Goal: Information Seeking & Learning: Understand process/instructions

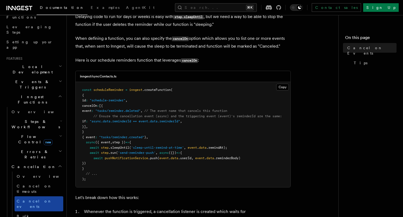
scroll to position [82, 0]
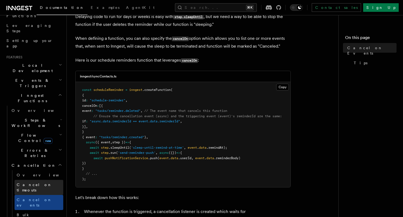
click at [34, 183] on span "Cancel on timeouts" at bounding box center [34, 188] width 35 height 10
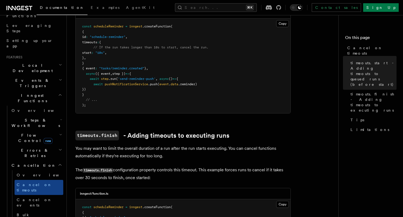
scroll to position [189, 0]
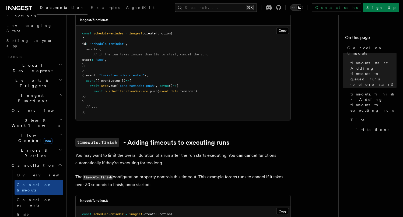
click at [126, 65] on pre "const scheduleReminder = inngest .createFunction ( { id : "schedule-reminder" ,…" at bounding box center [183, 73] width 215 height 95
click at [105, 56] on pre "const scheduleReminder = inngest .createFunction ( { id : "schedule-reminder" ,…" at bounding box center [183, 73] width 215 height 95
click at [97, 47] on span "timeouts" at bounding box center [89, 49] width 15 height 4
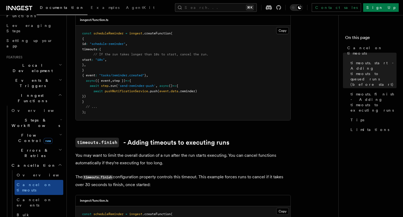
click at [97, 47] on span "timeouts" at bounding box center [89, 49] width 15 height 4
click at [125, 42] on span ""schedule-reminder"" at bounding box center [108, 44] width 36 height 4
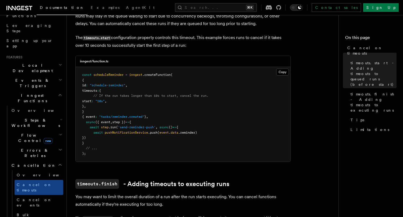
scroll to position [140, 0]
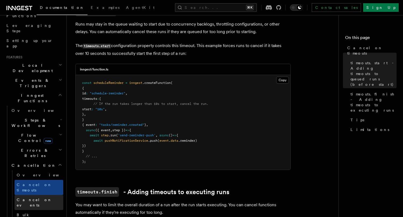
click at [29, 198] on span "Cancel on events" at bounding box center [34, 203] width 35 height 10
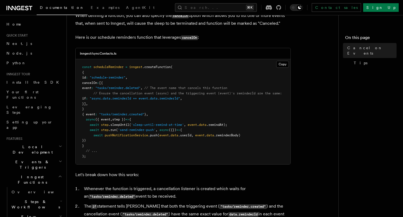
scroll to position [127, 0]
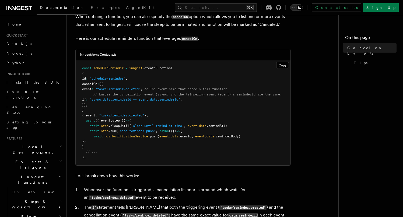
click at [32, 159] on span "Events & Triggers" at bounding box center [31, 164] width 54 height 11
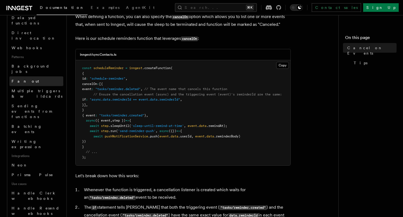
scroll to position [255, 0]
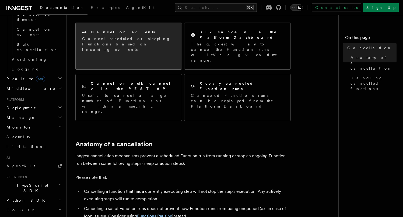
scroll to position [100, 0]
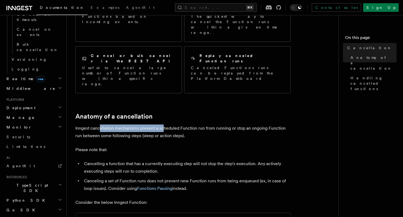
drag, startPoint x: 100, startPoint y: 98, endPoint x: 162, endPoint y: 98, distance: 62.1
click at [162, 125] on p "Inngest cancellation mechanisms prevent a scheduled Function run from running o…" at bounding box center [182, 132] width 215 height 15
click at [168, 125] on p "Inngest cancellation mechanisms prevent a scheduled Function run from running o…" at bounding box center [182, 132] width 215 height 15
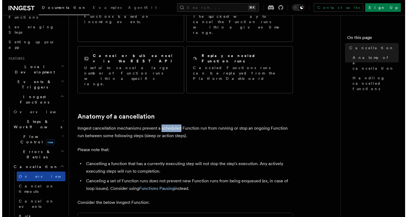
scroll to position [77, 0]
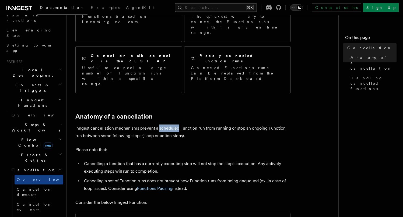
click at [212, 5] on button "Search... ⌘K" at bounding box center [216, 7] width 82 height 9
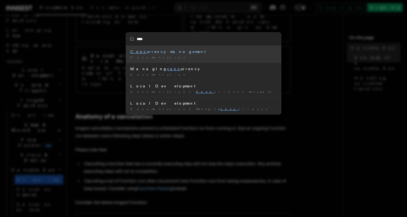
type input "*****"
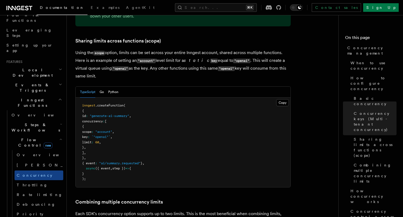
scroll to position [691, 0]
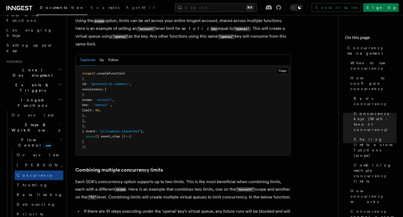
click at [110, 103] on span "`"openai"`" at bounding box center [100, 105] width 19 height 4
click at [112, 98] on span ""account"" at bounding box center [103, 100] width 17 height 4
copy span "account"
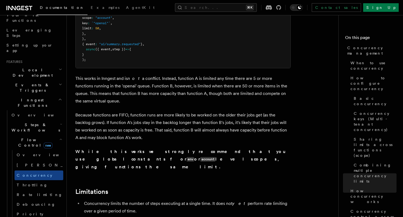
scroll to position [1767, 0]
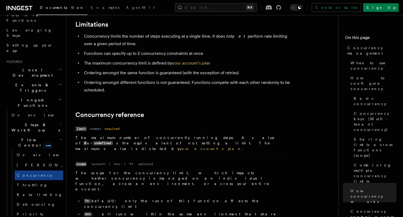
drag, startPoint x: 208, startPoint y: 143, endPoint x: 257, endPoint y: 145, distance: 49.3
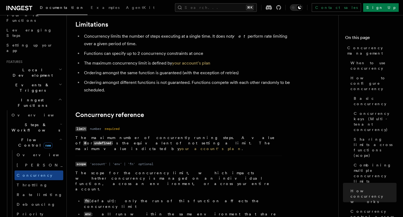
drag, startPoint x: 118, startPoint y: 148, endPoint x: 145, endPoint y: 148, distance: 27.2
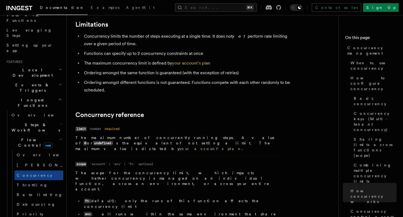
drag, startPoint x: 110, startPoint y: 157, endPoint x: 150, endPoint y: 157, distance: 40.4
drag, startPoint x: 173, startPoint y: 157, endPoint x: 223, endPoint y: 158, distance: 49.8
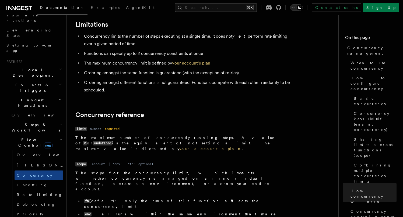
drag, startPoint x: 244, startPoint y: 157, endPoint x: 125, endPoint y: 161, distance: 118.7
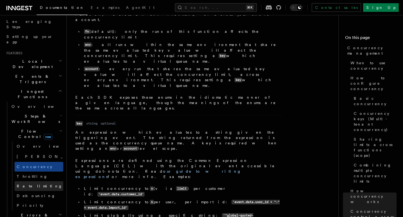
scroll to position [117, 0]
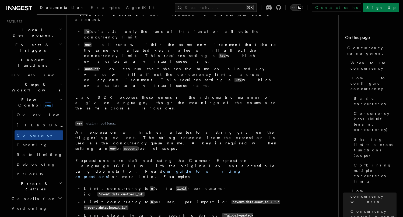
click at [24, 196] on span "Cancellation" at bounding box center [32, 198] width 47 height 5
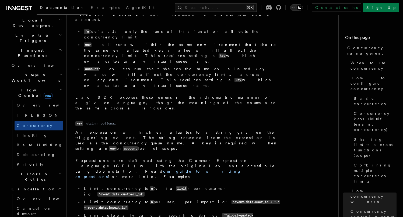
scroll to position [127, 0]
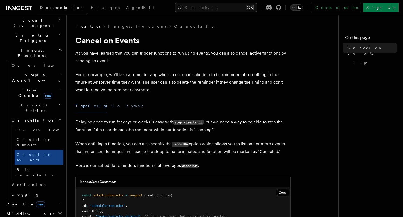
scroll to position [167, 0]
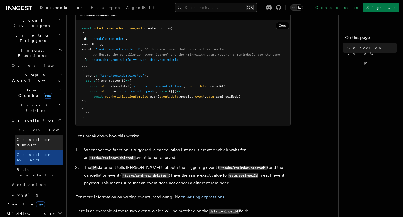
click at [33, 137] on span "Cancel on timeouts" at bounding box center [34, 142] width 35 height 10
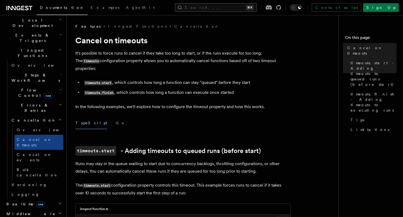
click at [228, 6] on button "Search... ⌘K" at bounding box center [216, 7] width 82 height 9
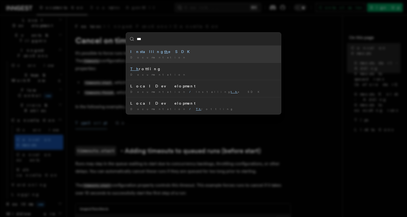
type input "****"
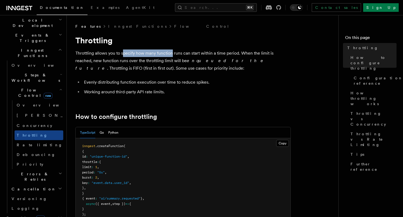
drag, startPoint x: 123, startPoint y: 53, endPoint x: 171, endPoint y: 53, distance: 48.4
click at [171, 53] on p "Throttling allows you to specify how many function runs can start within a time…" at bounding box center [182, 61] width 215 height 23
click at [180, 53] on p "Throttling allows you to specify how many function runs can start within a time…" at bounding box center [182, 61] width 215 height 23
drag, startPoint x: 194, startPoint y: 53, endPoint x: 226, endPoint y: 52, distance: 31.5
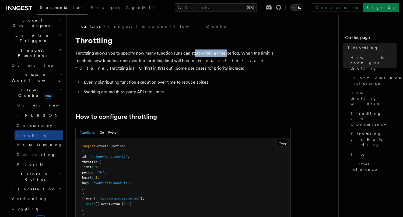
click at [226, 53] on p "Throttling allows you to specify how many function runs can start within a time…" at bounding box center [182, 61] width 215 height 23
click at [236, 52] on p "Throttling allows you to specify how many function runs can start within a time…" at bounding box center [182, 61] width 215 height 23
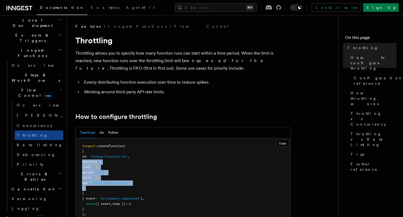
drag, startPoint x: 97, startPoint y: 188, endPoint x: 67, endPoint y: 163, distance: 39.5
copy code "throttle : { limit : 1 , period : "5s" , burst : 2 , key : "event.data.user_id"…"
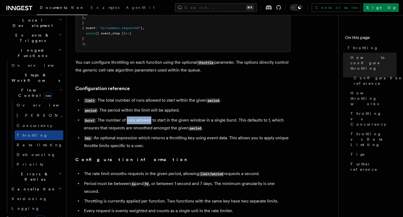
drag, startPoint x: 127, startPoint y: 121, endPoint x: 151, endPoint y: 121, distance: 24.0
click at [151, 121] on li "burst : The number of runs allowed to start in the given window in a single bur…" at bounding box center [186, 124] width 208 height 16
click at [148, 121] on li "burst : The number of runs allowed to start in the given window in a single bur…" at bounding box center [186, 124] width 208 height 16
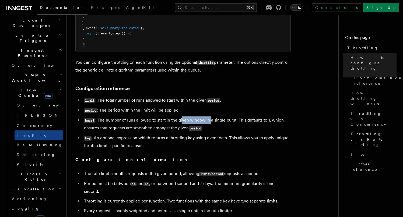
drag, startPoint x: 182, startPoint y: 120, endPoint x: 210, endPoint y: 121, distance: 28.0
click at [210, 121] on li "burst : The number of runs allowed to start in the given window in a single bur…" at bounding box center [186, 124] width 208 height 16
click at [219, 120] on li "burst : The number of runs allowed to start in the given window in a single bur…" at bounding box center [186, 124] width 208 height 16
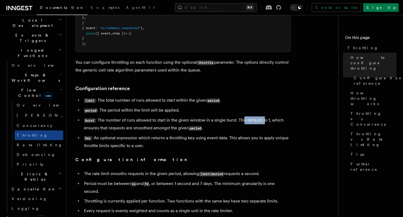
drag, startPoint x: 243, startPoint y: 120, endPoint x: 264, endPoint y: 119, distance: 21.0
click at [264, 119] on li "burst : The number of runs allowed to start in the given window in a single bur…" at bounding box center [186, 124] width 208 height 16
drag, startPoint x: 121, startPoint y: 128, endPoint x: 175, endPoint y: 128, distance: 53.3
click at [175, 128] on li "burst : The number of runs allowed to start in the given window in a single bur…" at bounding box center [186, 124] width 208 height 16
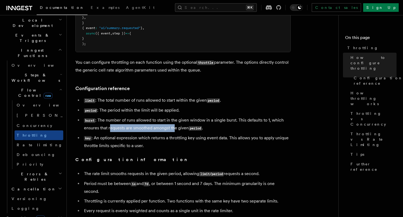
click at [175, 128] on li "burst : The number of runs allowed to start in the given window in a single bur…" at bounding box center [186, 124] width 208 height 16
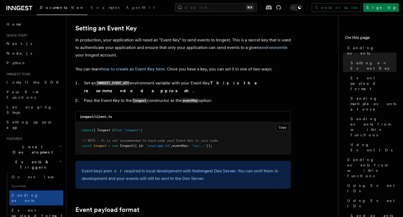
scroll to position [321, 0]
